Goal: Task Accomplishment & Management: Use online tool/utility

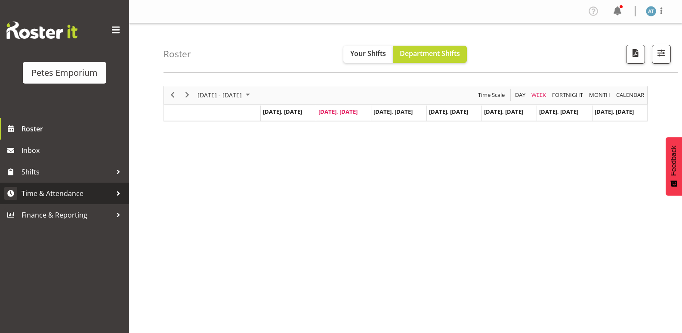
click at [95, 191] on span "Time & Attendance" at bounding box center [67, 193] width 90 height 13
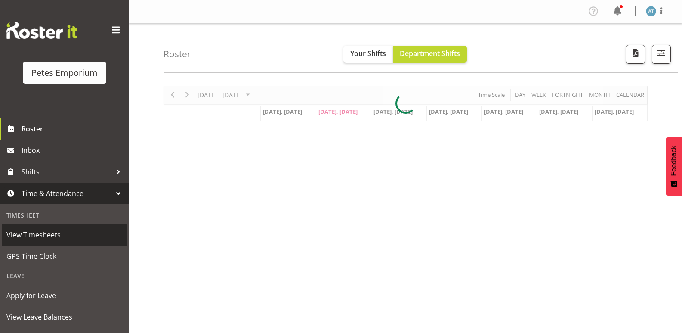
click at [80, 244] on link "View Timesheets" at bounding box center [64, 235] width 125 height 22
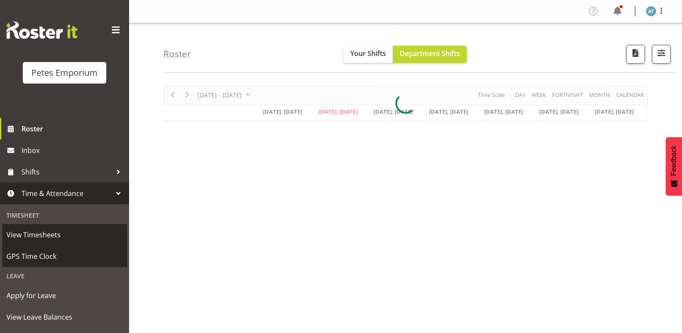
click at [83, 254] on span "GPS Time Clock" at bounding box center [64, 256] width 116 height 13
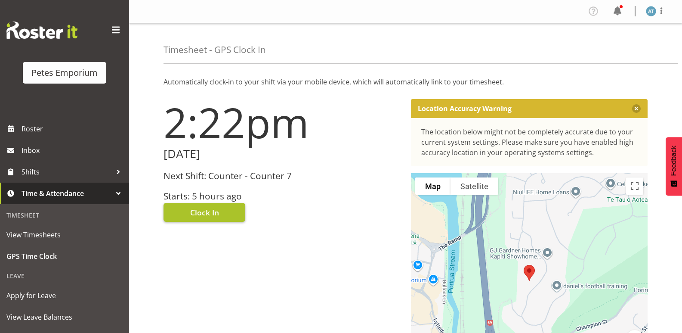
click at [208, 212] on span "Clock In" at bounding box center [204, 212] width 29 height 11
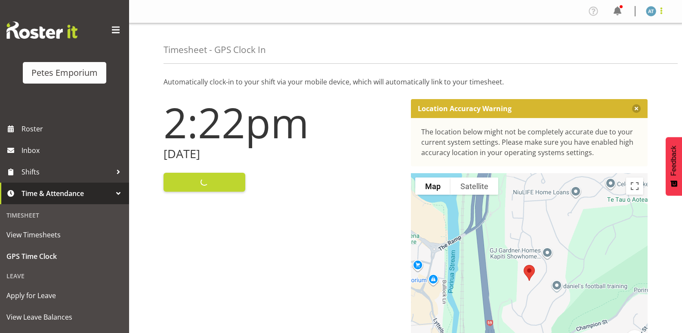
click at [664, 12] on span at bounding box center [661, 11] width 10 height 10
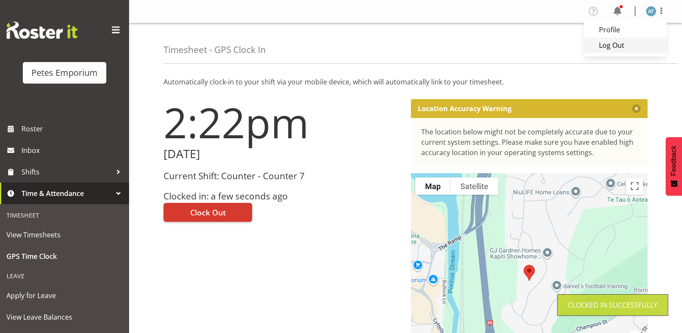
click at [639, 44] on link "Log Out" at bounding box center [625, 44] width 83 height 15
